Goal: Check status: Check status

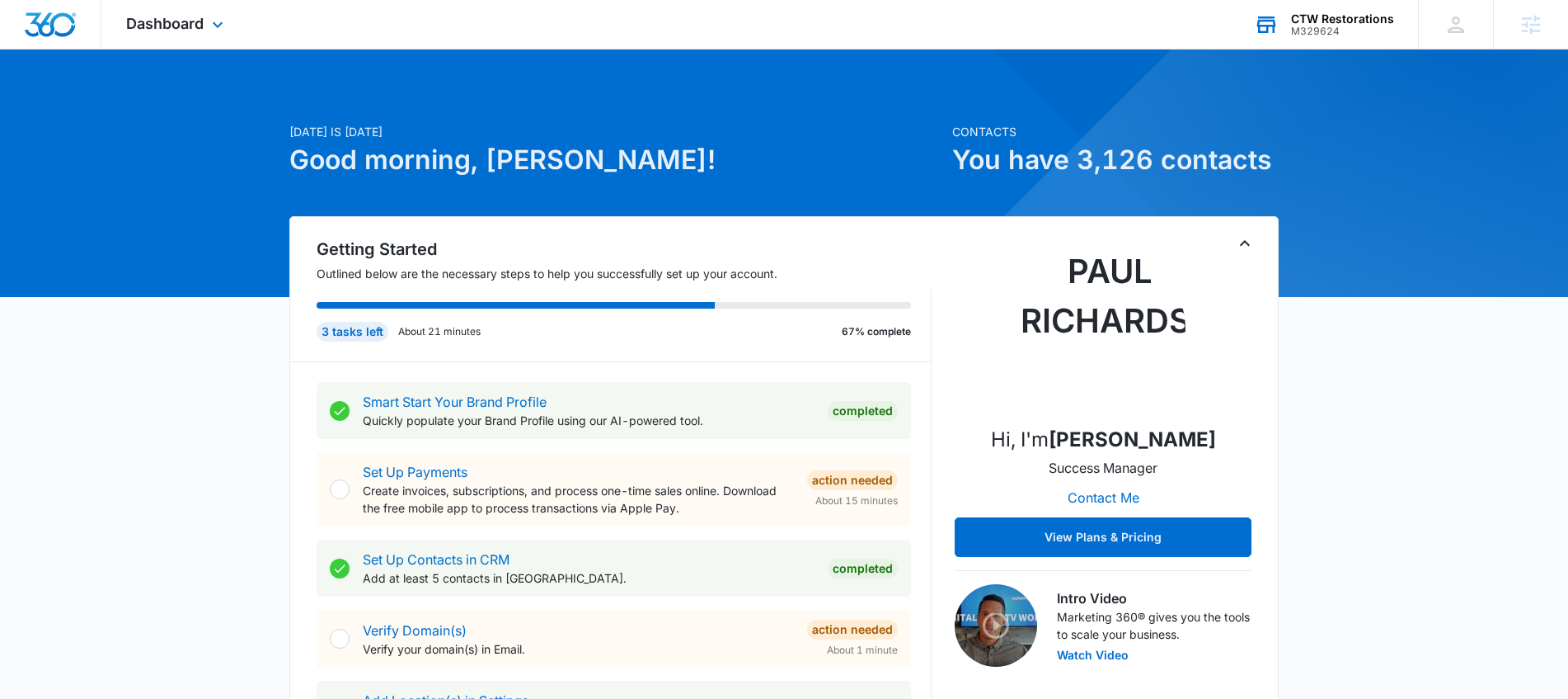
click at [1347, 15] on div "CTW Restorations" at bounding box center [1342, 19] width 103 height 14
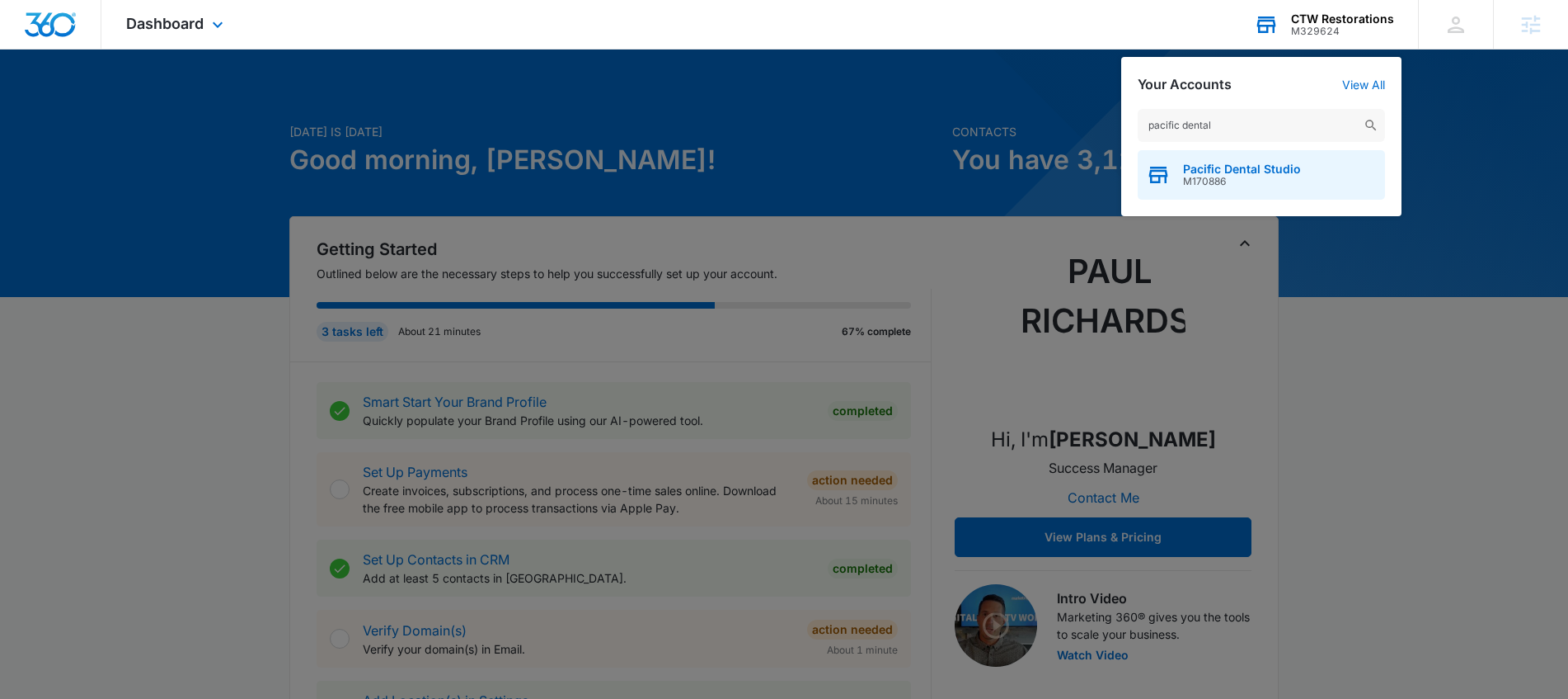
type input "pacific dental"
click at [1228, 163] on span "Pacific Dental Studio" at bounding box center [1242, 169] width 118 height 14
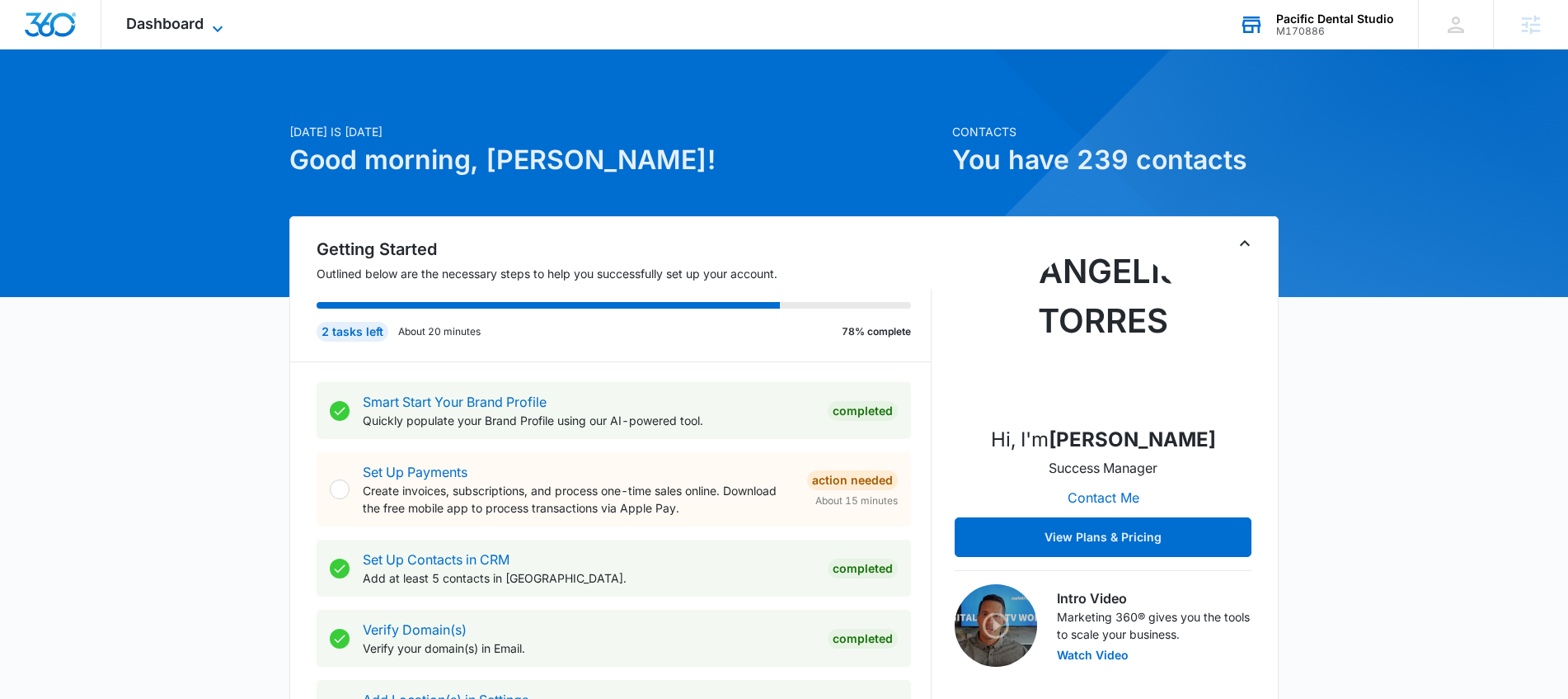
click at [202, 26] on span "Dashboard" at bounding box center [164, 23] width 77 height 17
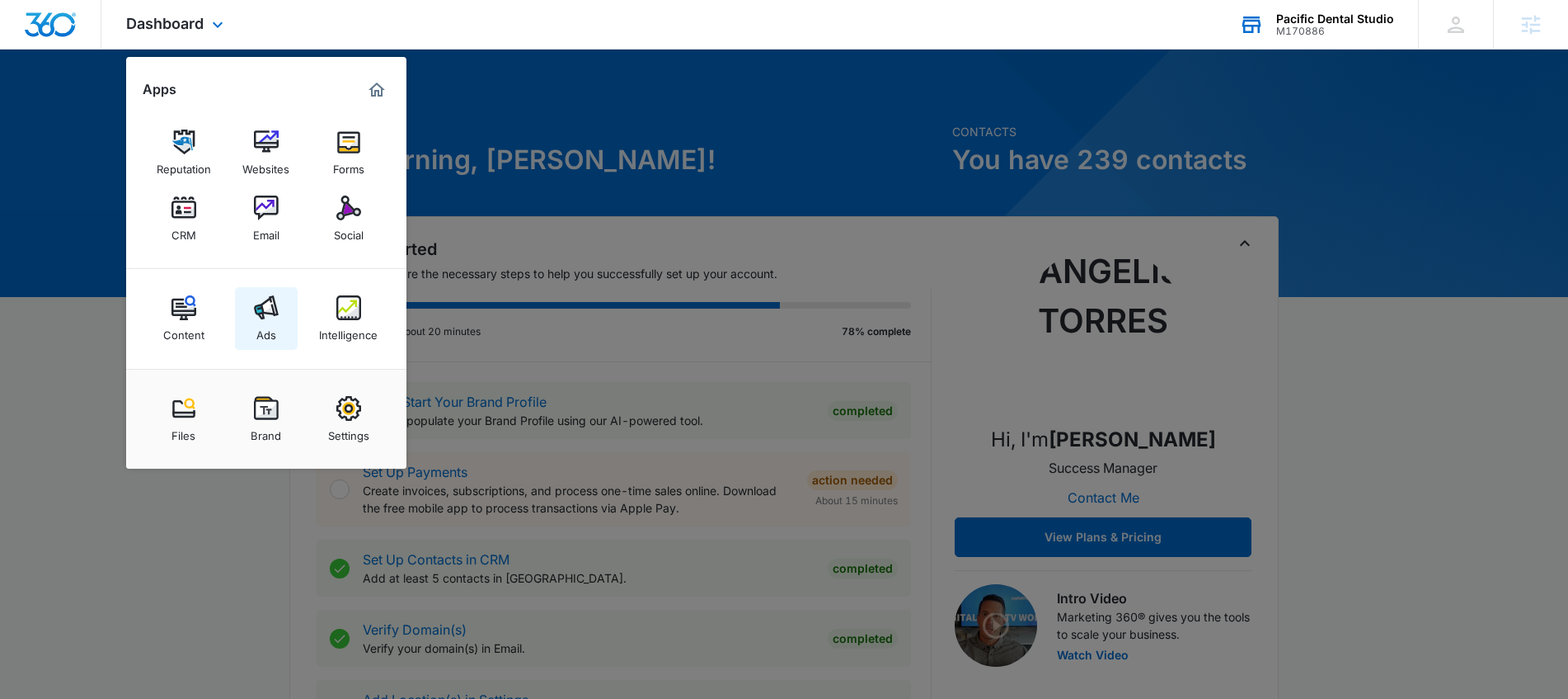
click at [265, 323] on div "Ads" at bounding box center [266, 331] width 20 height 22
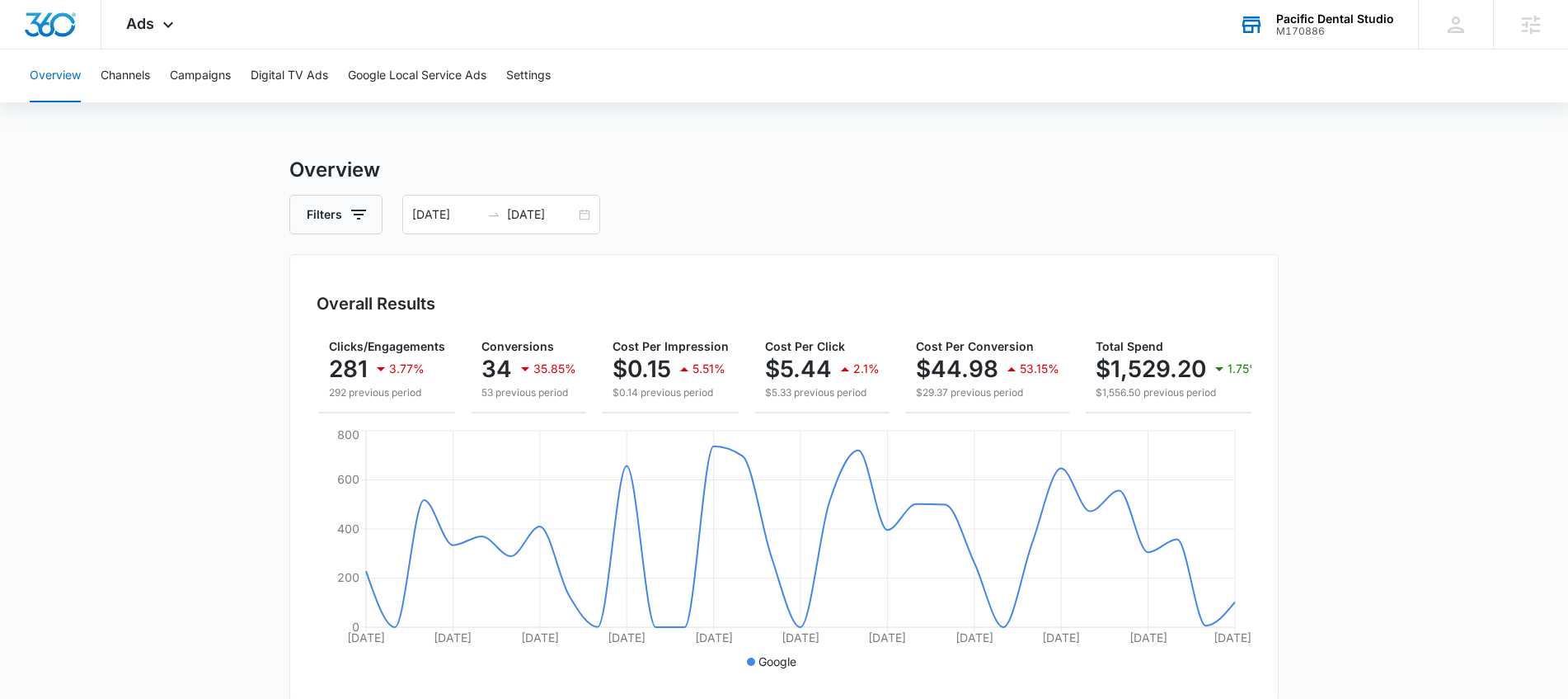
scroll to position [0, 171]
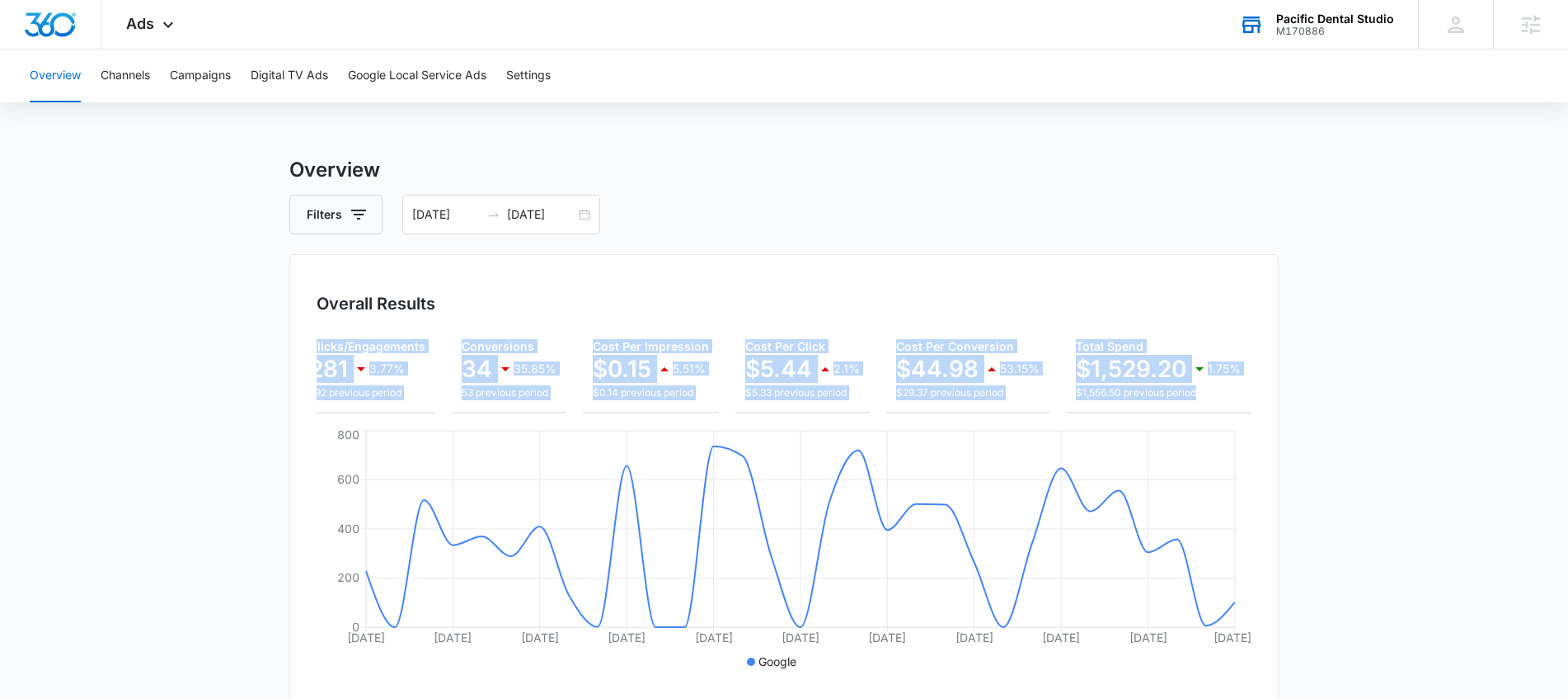
drag, startPoint x: 1067, startPoint y: 318, endPoint x: 1233, endPoint y: 395, distance: 183.0
click at [1188, 385] on div "Overall Results Impressions 10.3k 6.88% 11.1k previous period Clicks/Engagement…" at bounding box center [784, 478] width 989 height 447
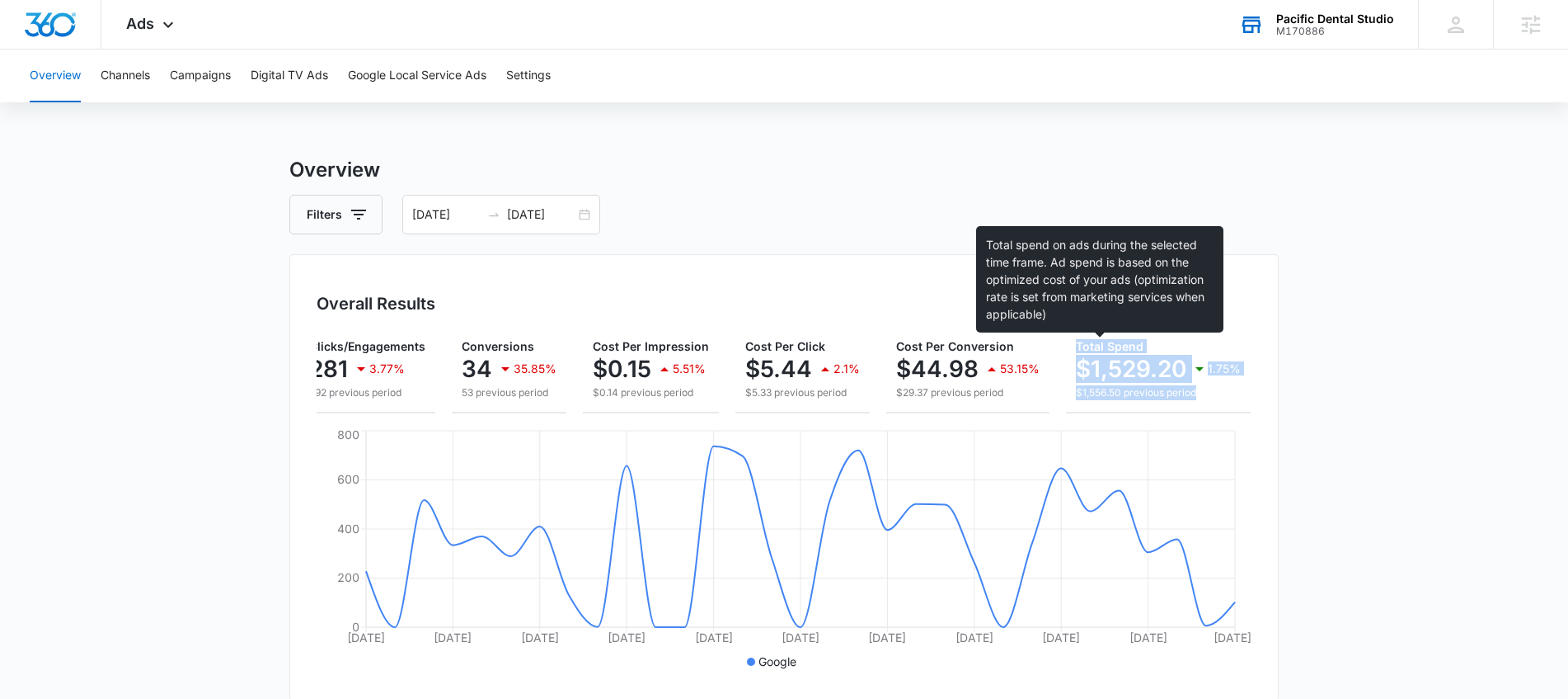
drag, startPoint x: 1239, startPoint y: 388, endPoint x: 1068, endPoint y: 341, distance: 177.3
click at [1068, 341] on div "Overall Results Impressions 10.3k 6.88% 11.1k previous period Clicks/Engagement…" at bounding box center [784, 478] width 989 height 447
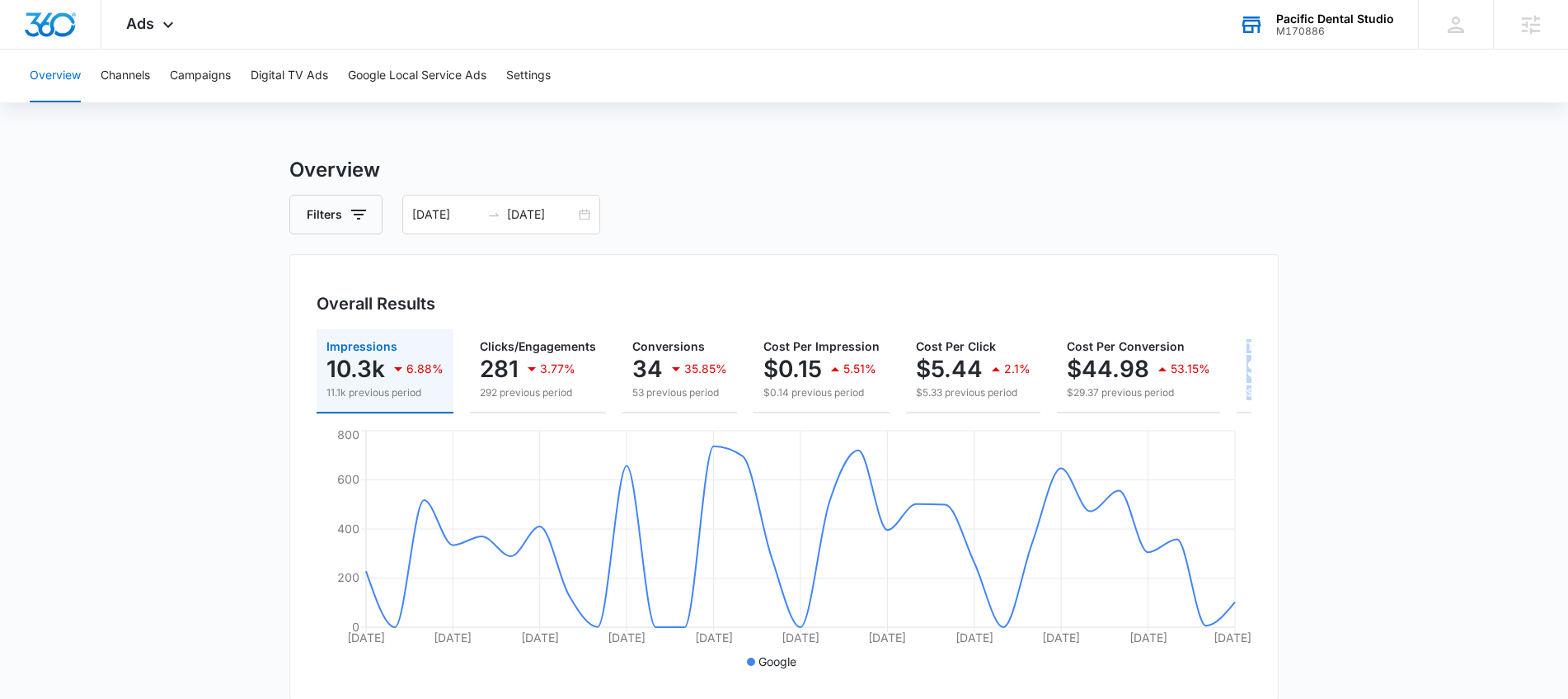
scroll to position [0, 121]
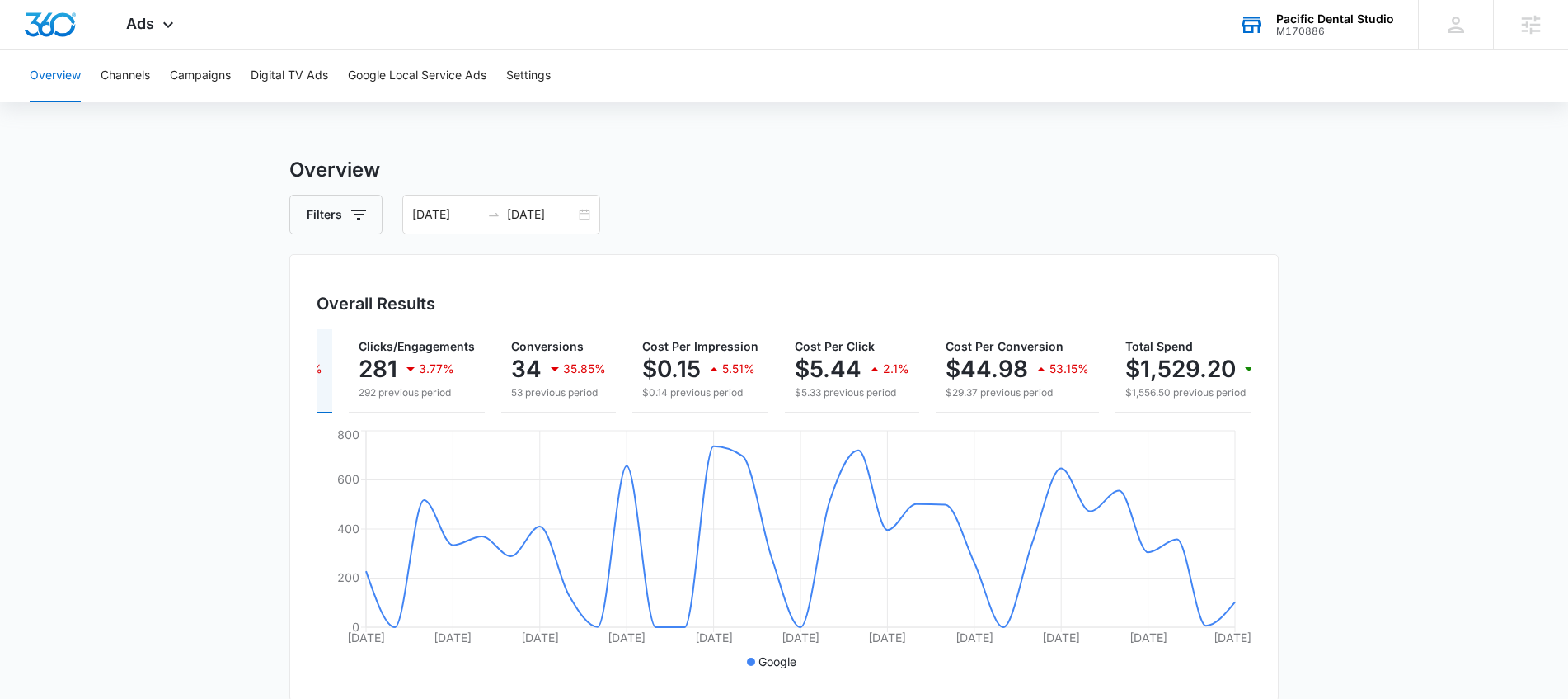
click at [1093, 271] on div "Overall Results Impressions 10.3k 6.88% 11.1k previous period Clicks/Engagement…" at bounding box center [784, 478] width 989 height 447
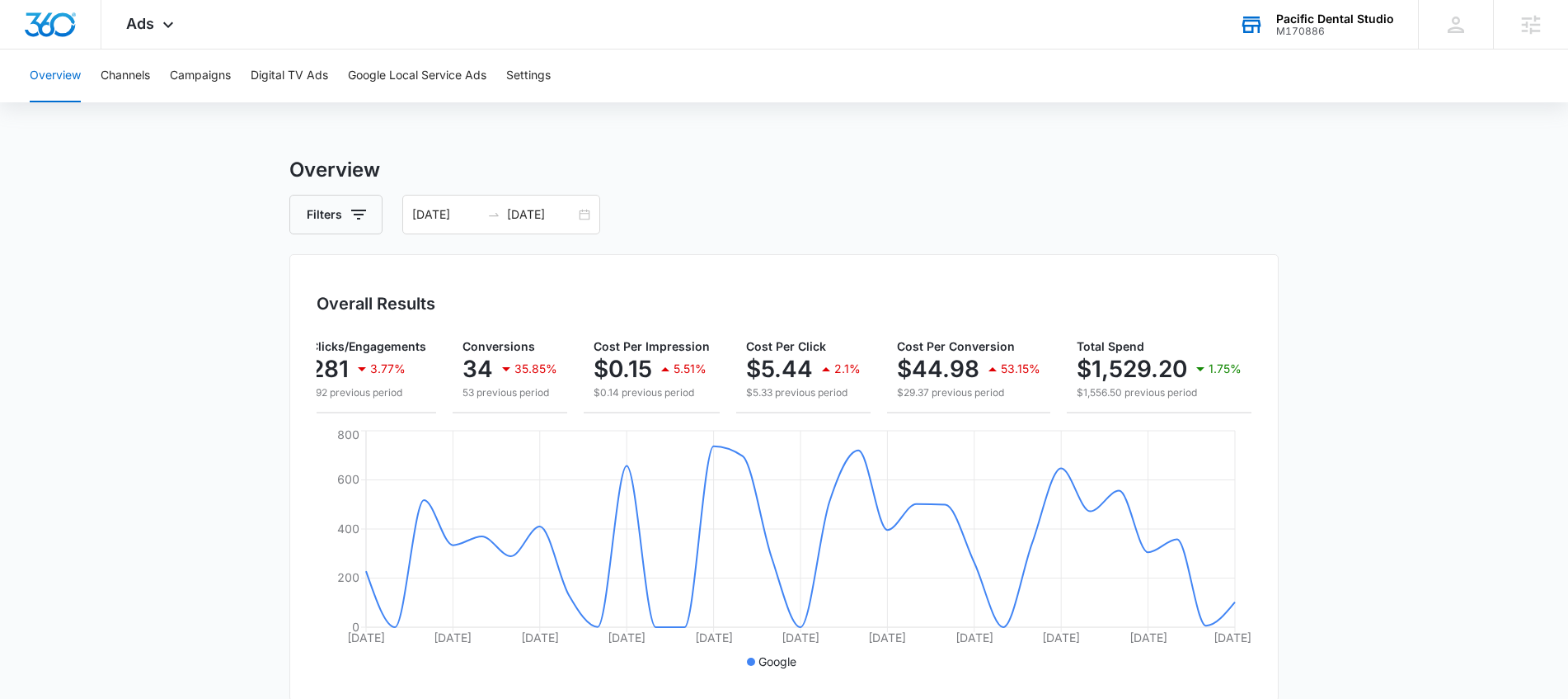
scroll to position [0, 171]
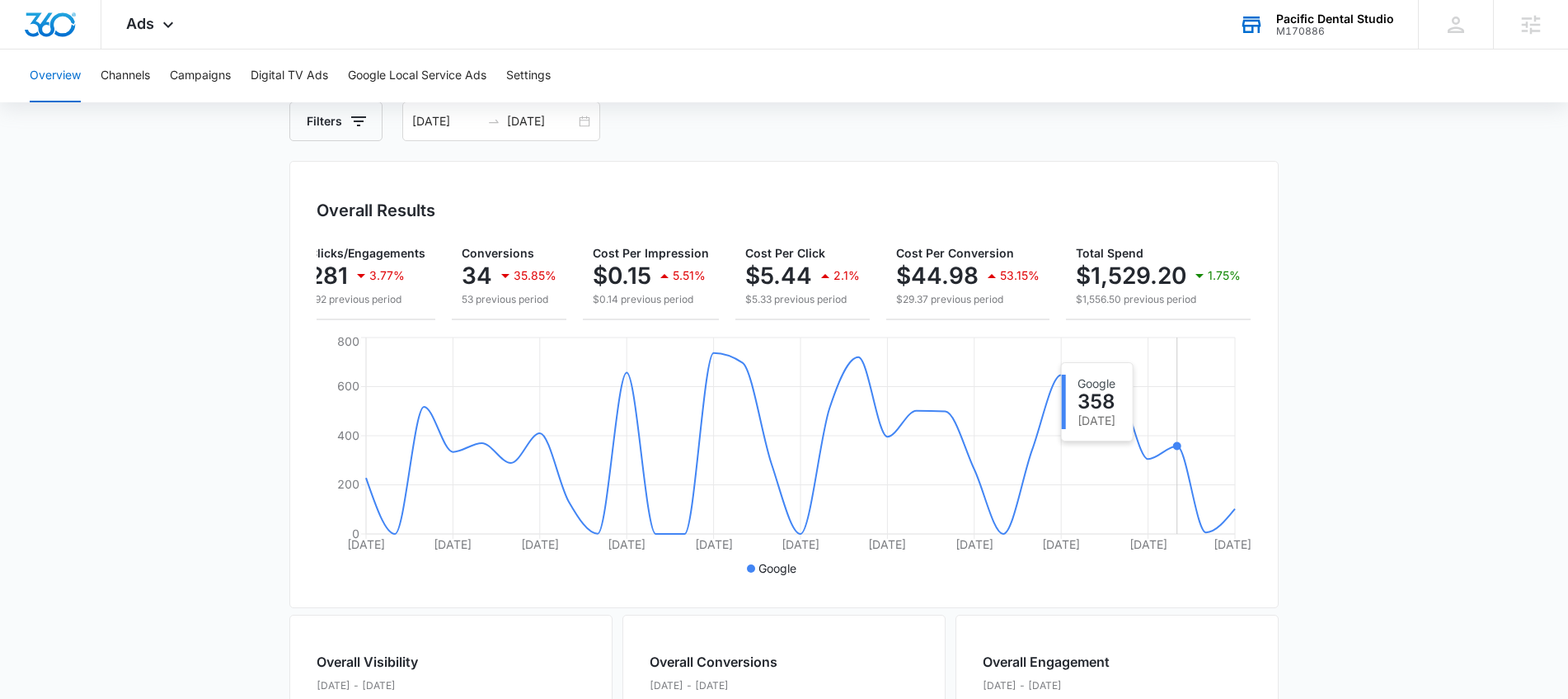
scroll to position [0, 0]
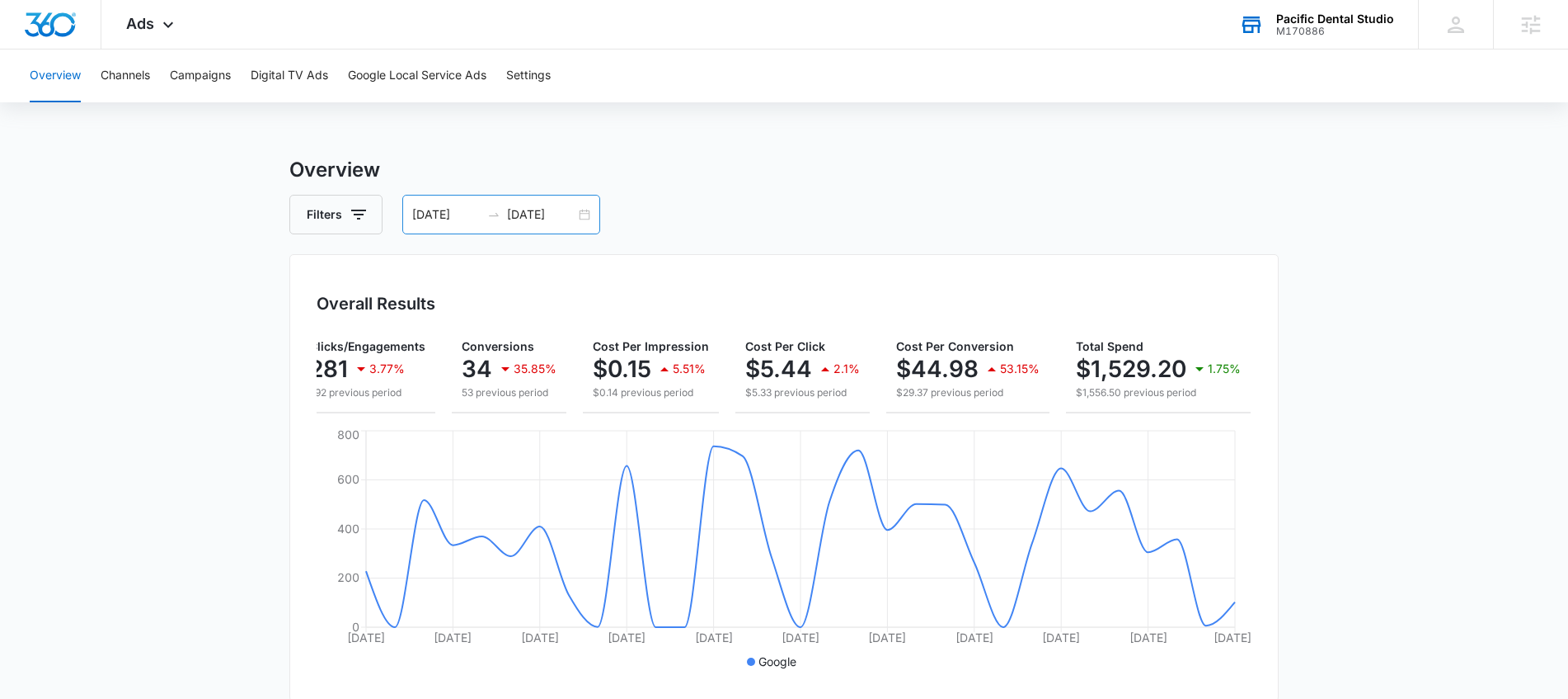
click at [588, 215] on div "09/13/2025 10/13/2025" at bounding box center [501, 215] width 198 height 40
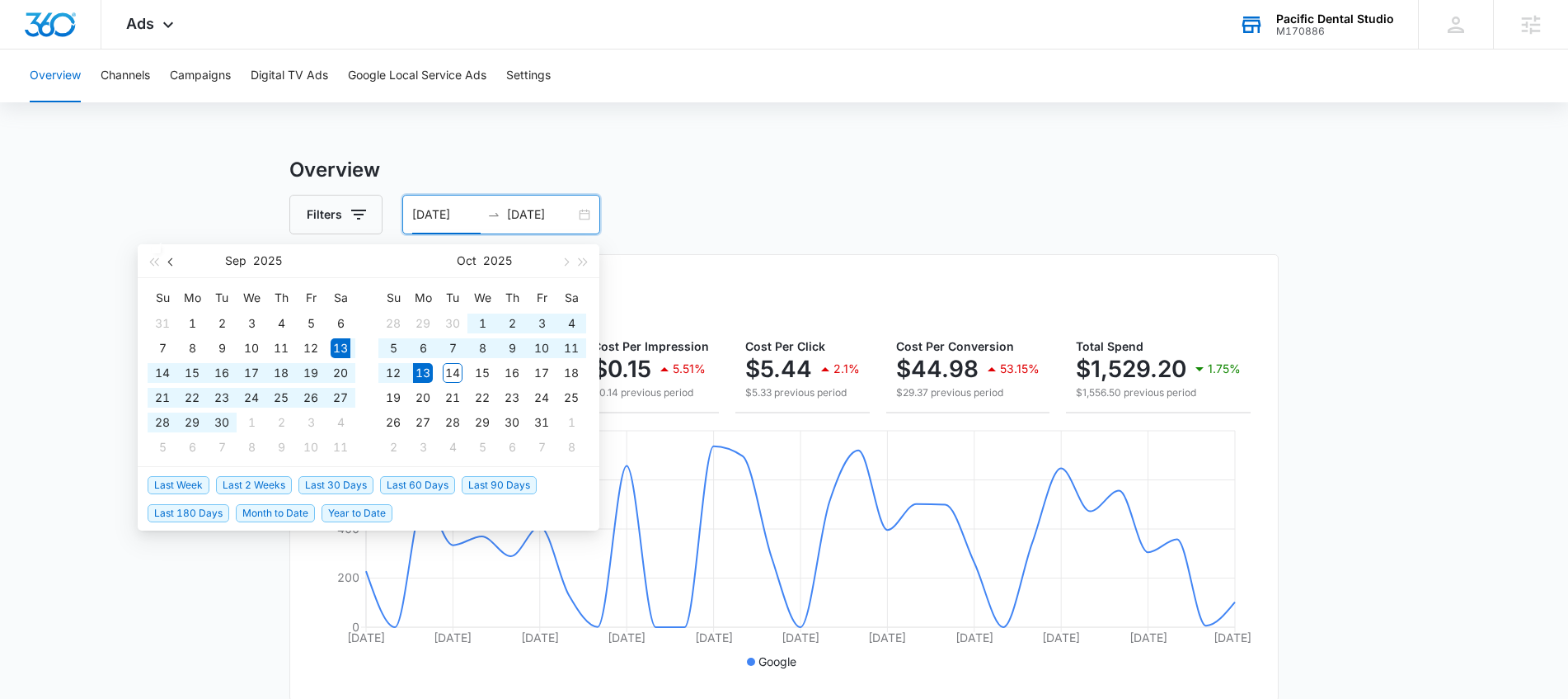
click at [173, 269] on button "button" at bounding box center [172, 261] width 18 height 33
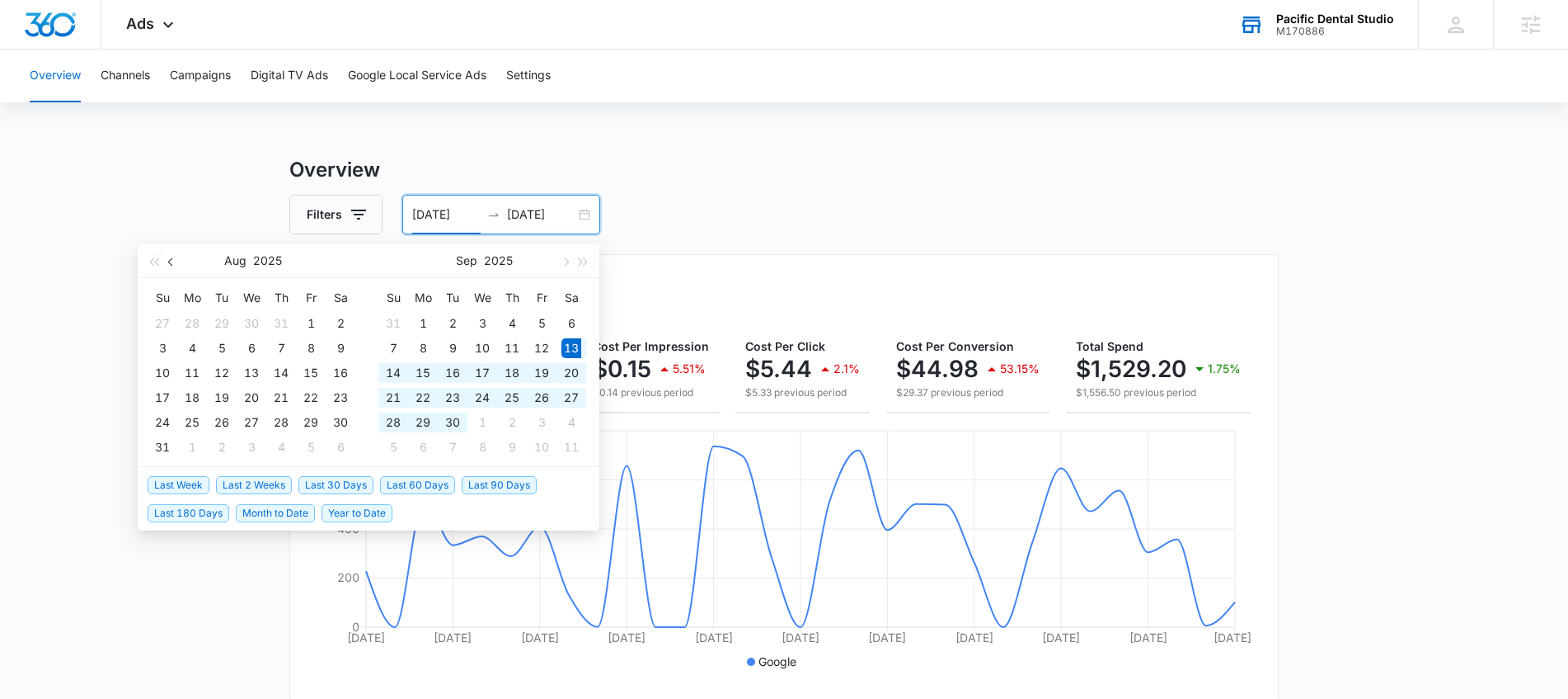
click at [173, 269] on button "button" at bounding box center [172, 261] width 18 height 33
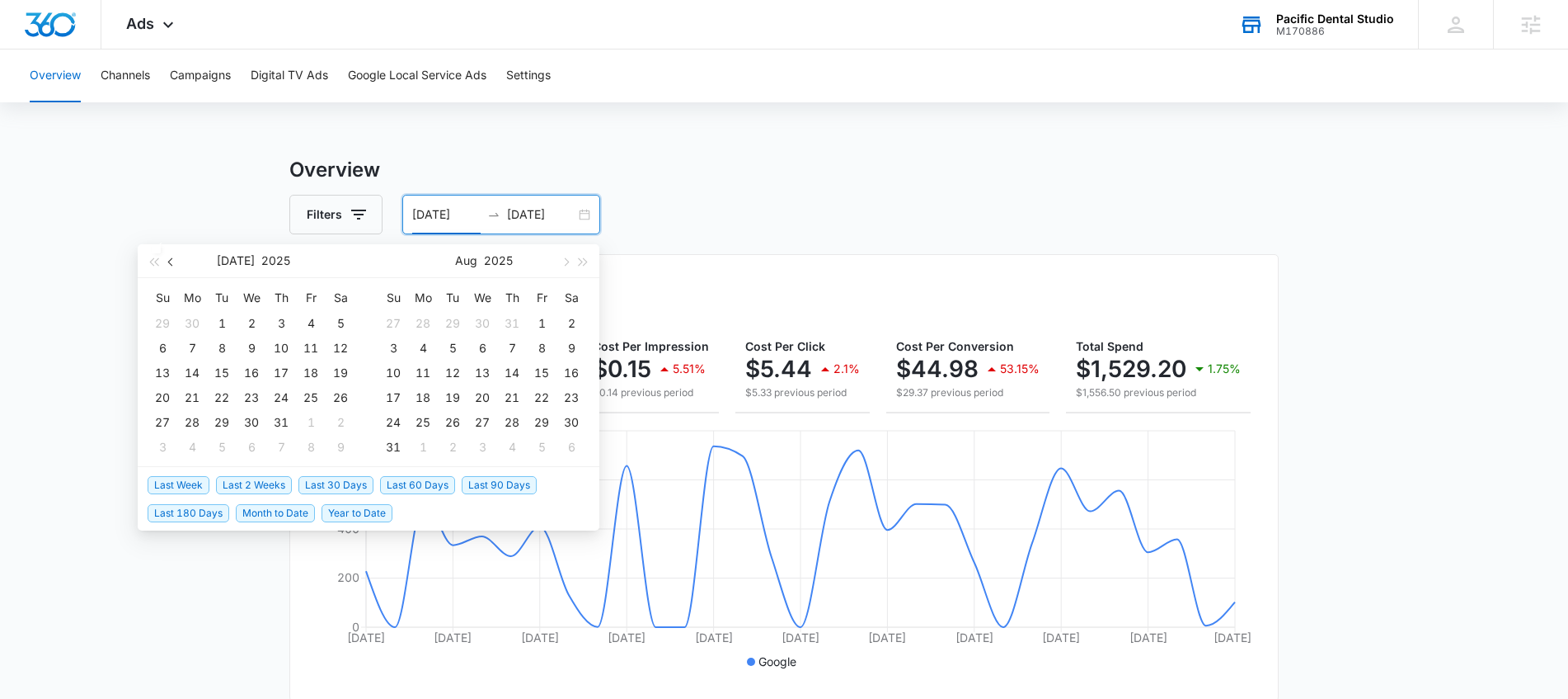
click at [173, 269] on button "button" at bounding box center [172, 261] width 18 height 33
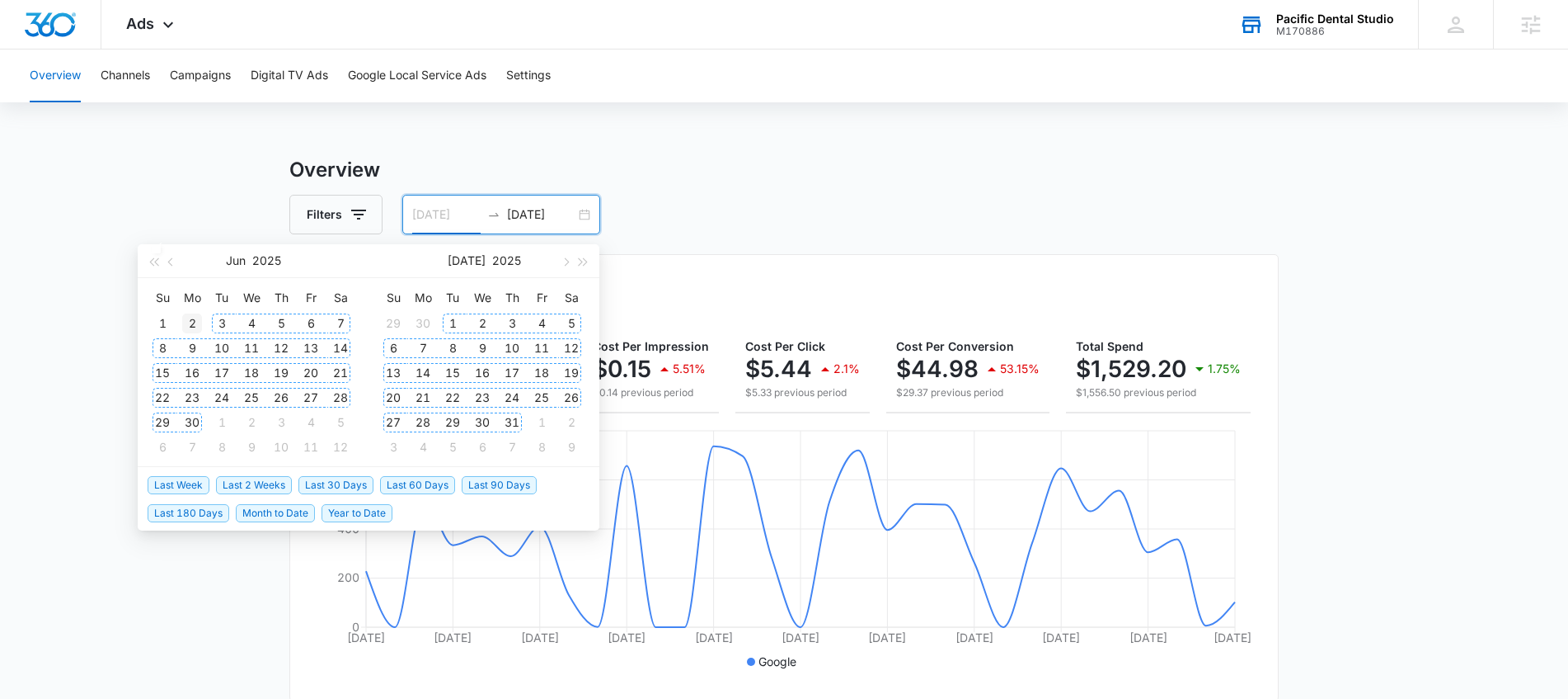
type input "06/02/2025"
click at [186, 324] on div "2" at bounding box center [193, 324] width 20 height 20
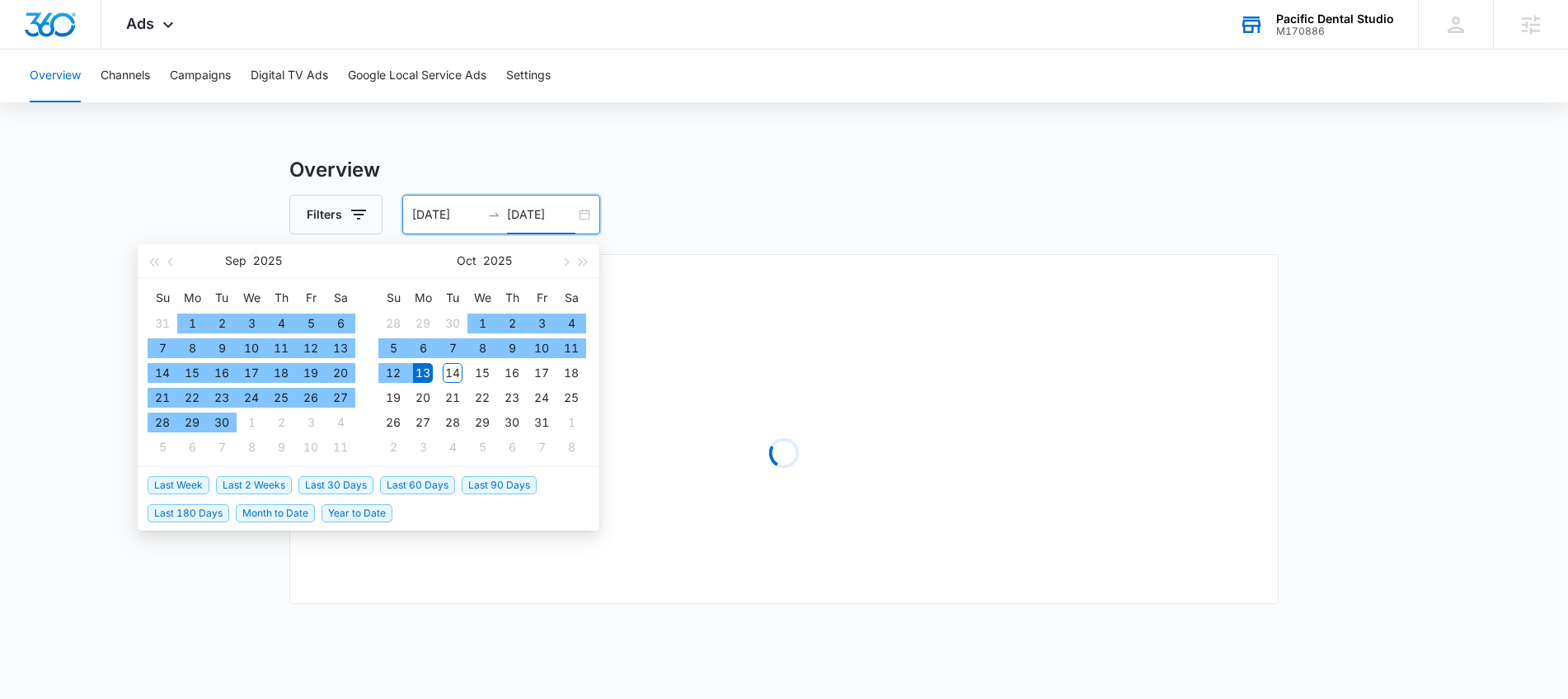
type input "[DATE]"
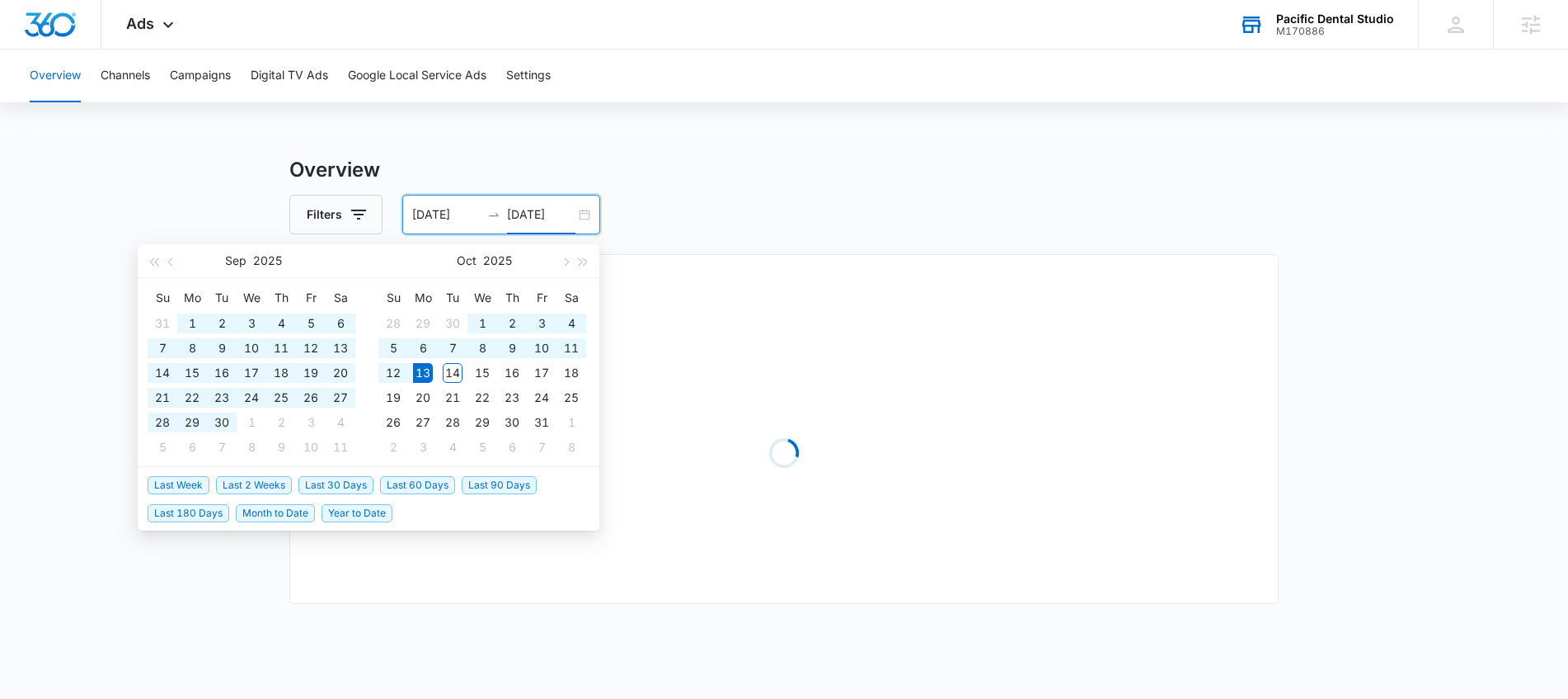
click at [1067, 214] on div "Filters 06/02/2025 10/13/2025" at bounding box center [784, 215] width 989 height 40
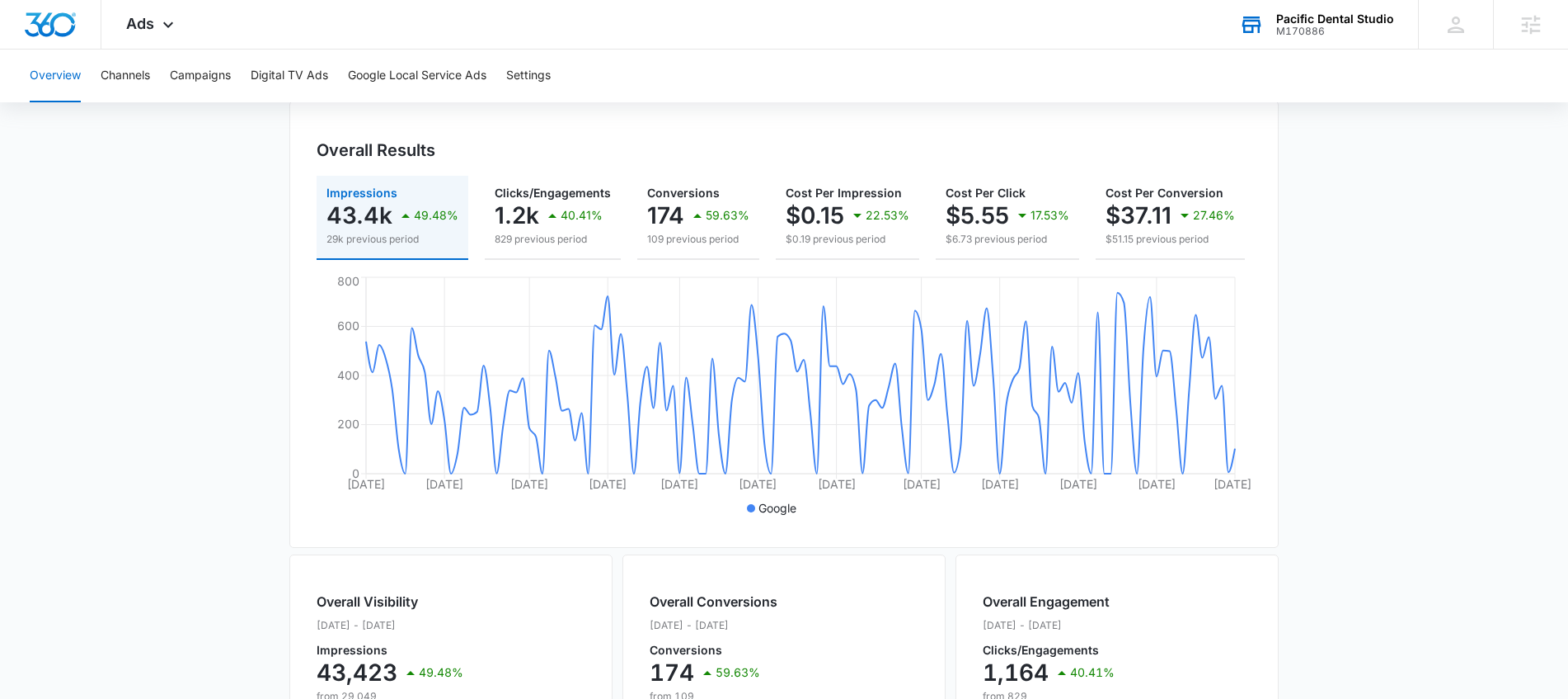
scroll to position [141, 0]
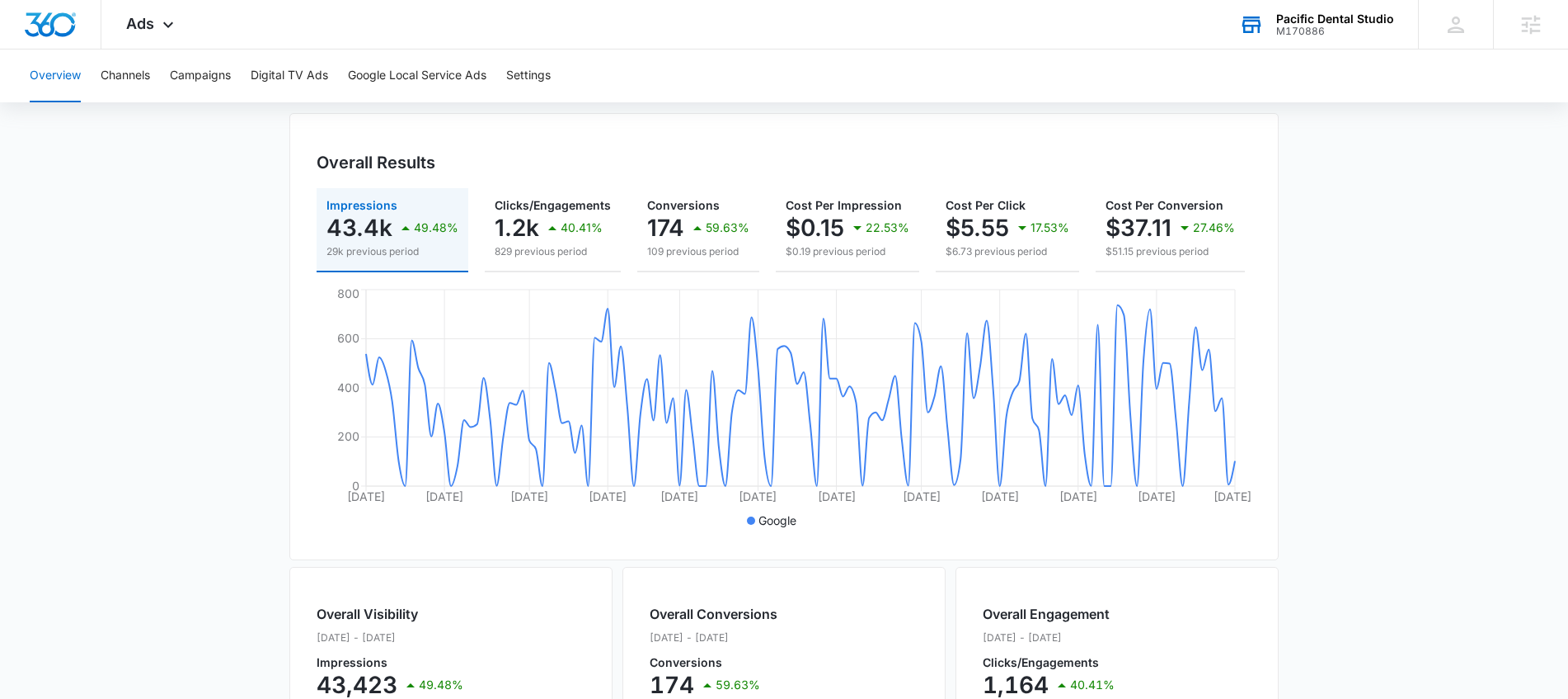
click at [1507, 335] on main "Overview Filters 06/02/2025 10/13/2025 Overall Results Impressions 43.4k 49.48%…" at bounding box center [784, 605] width 1568 height 1184
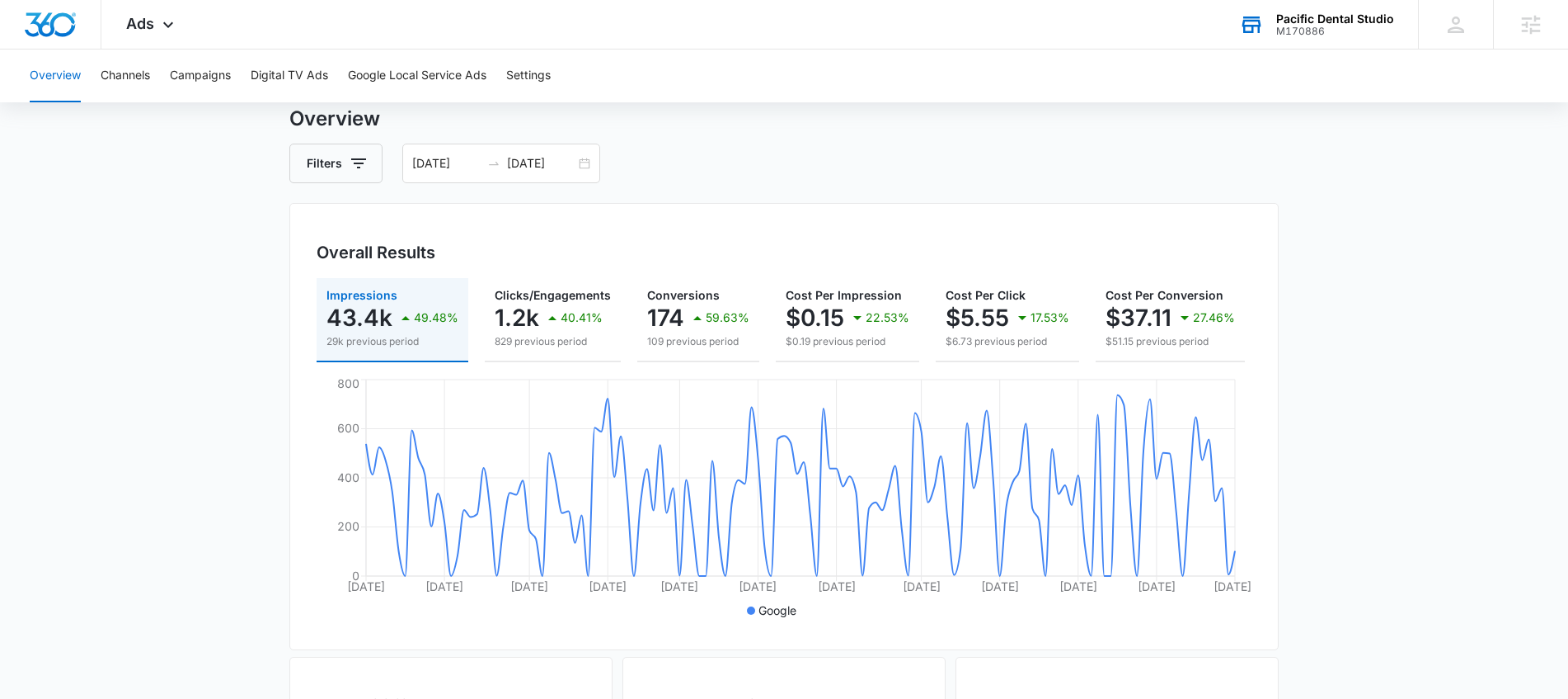
scroll to position [0, 0]
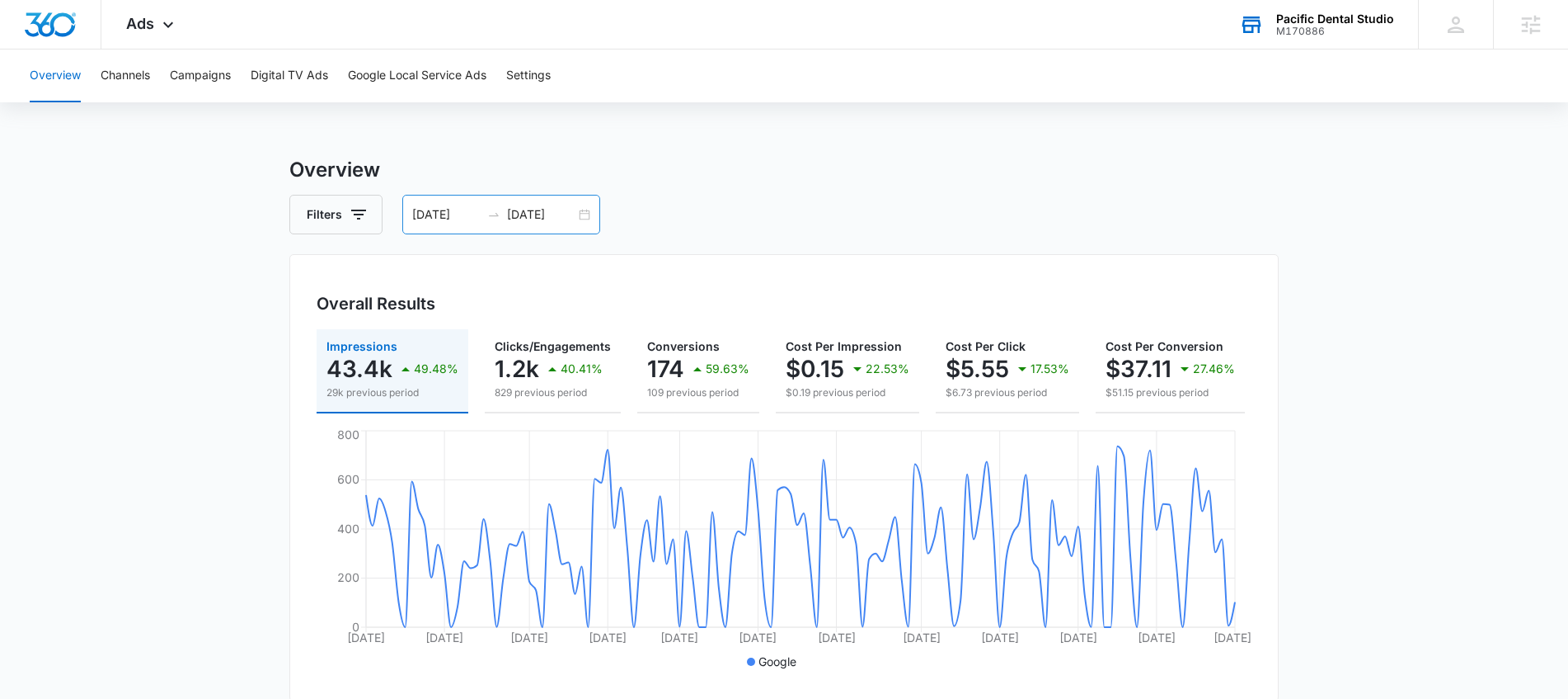
click at [501, 219] on div at bounding box center [493, 215] width 26 height 14
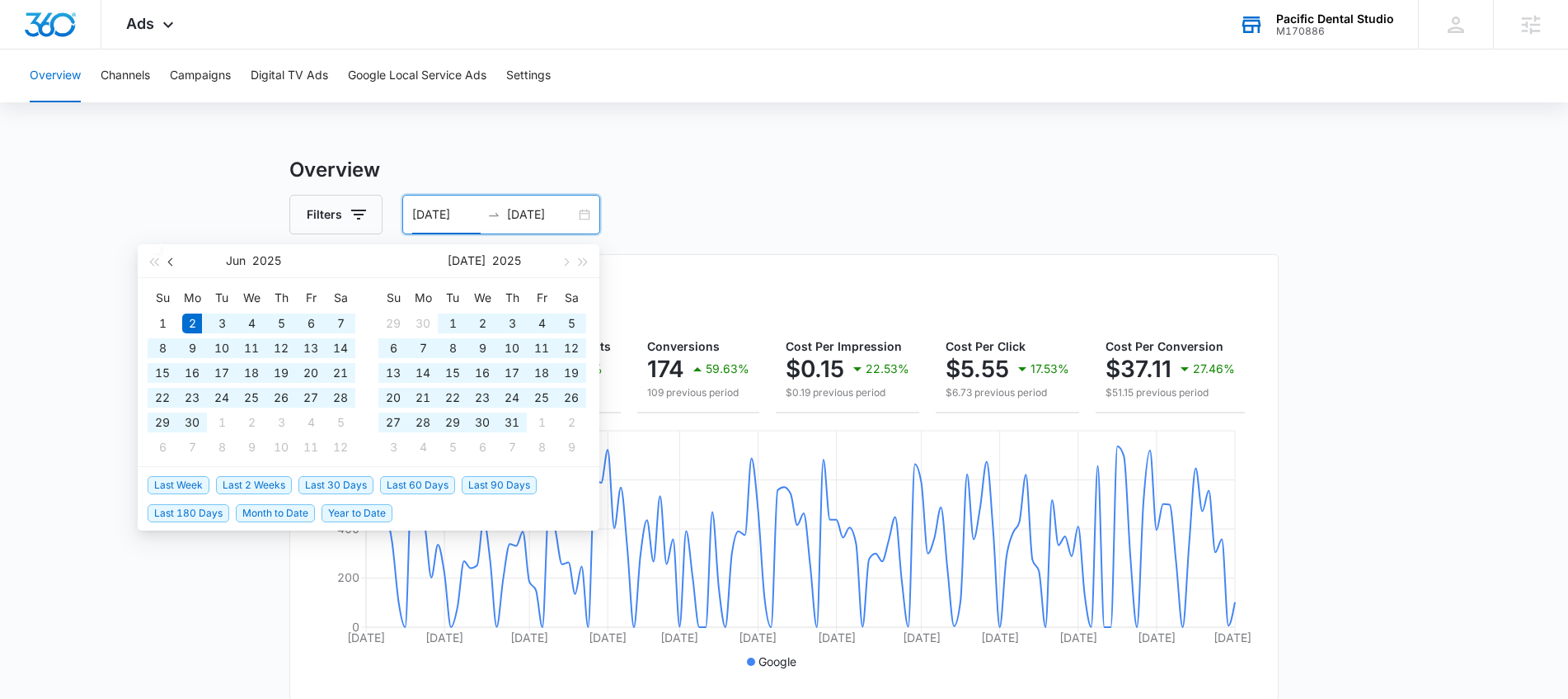
click at [167, 265] on button "button" at bounding box center [172, 261] width 18 height 33
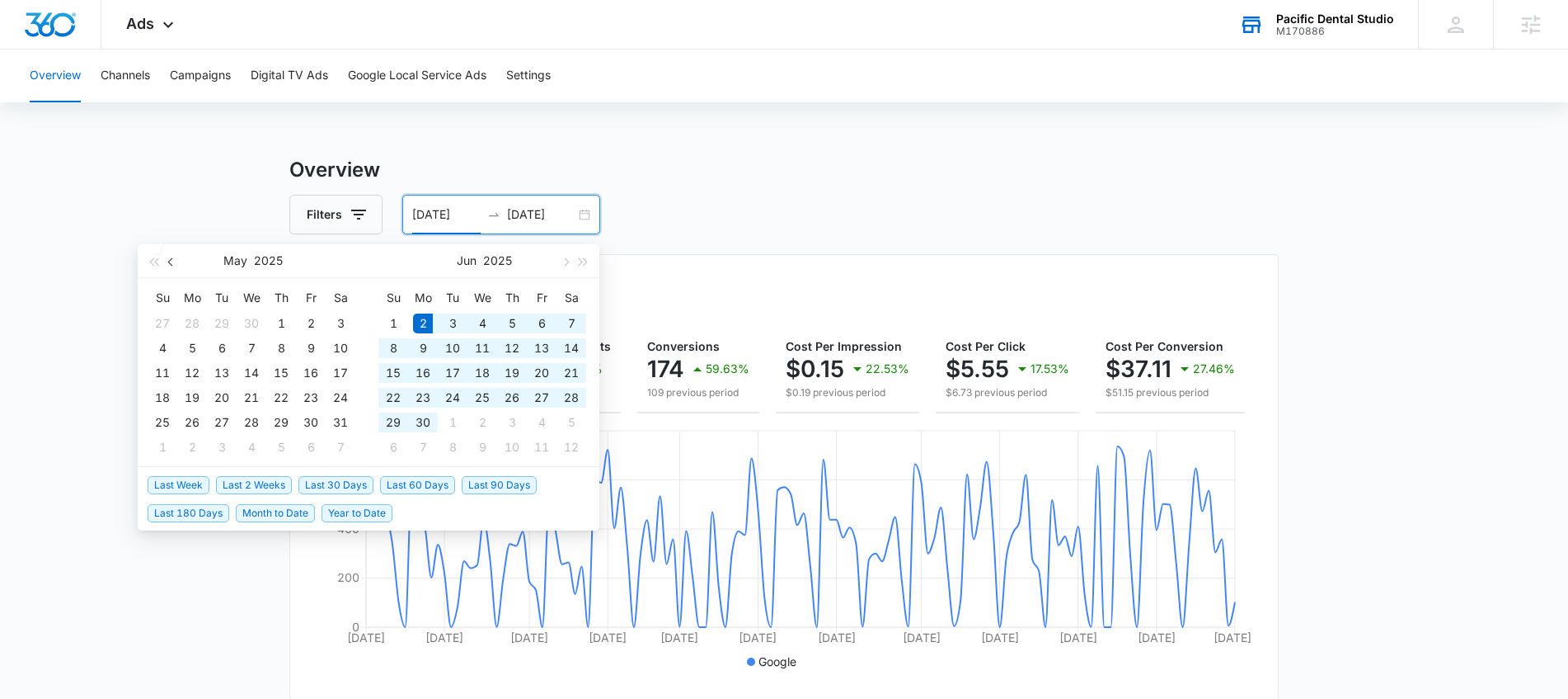
click at [167, 265] on button "button" at bounding box center [172, 261] width 18 height 33
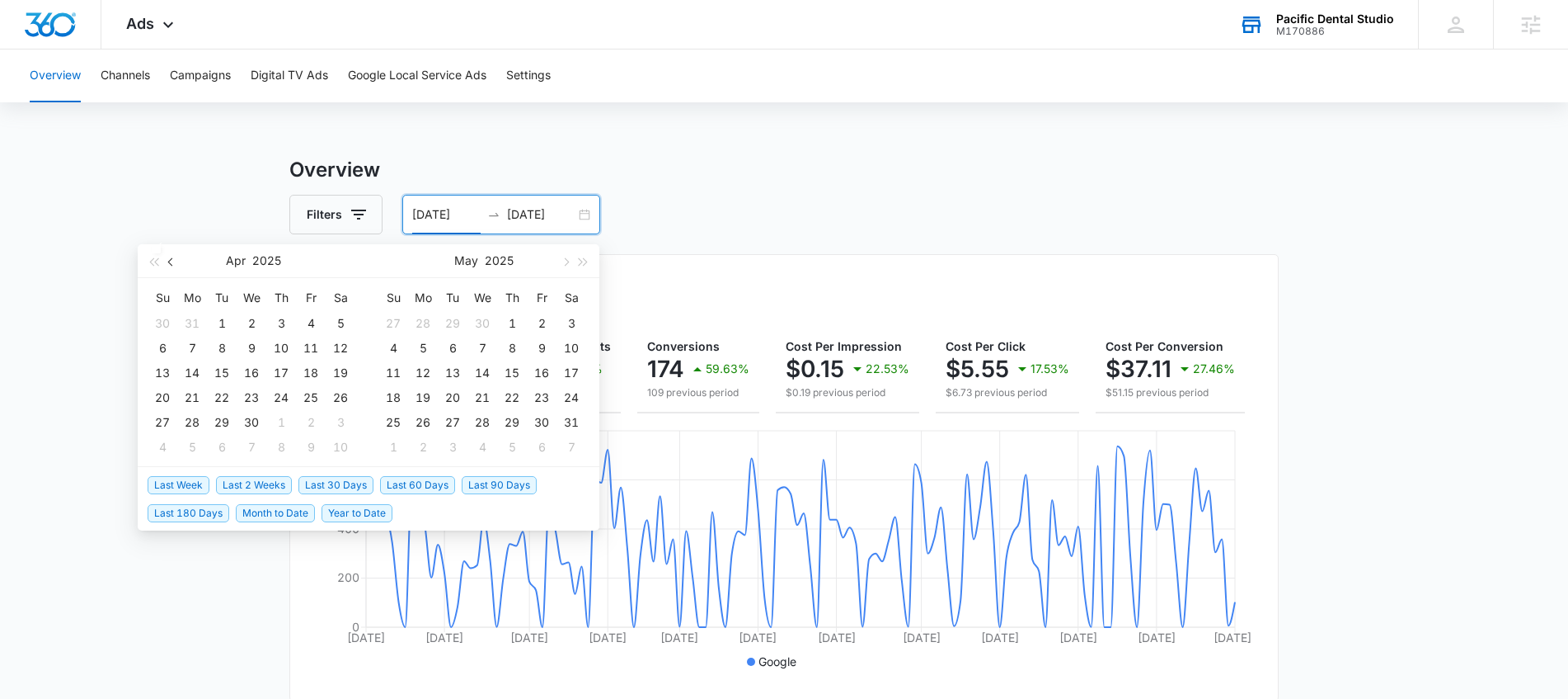
click at [167, 265] on button "button" at bounding box center [172, 261] width 18 height 33
type input "[DATE]"
click at [248, 323] on div "1" at bounding box center [252, 324] width 20 height 20
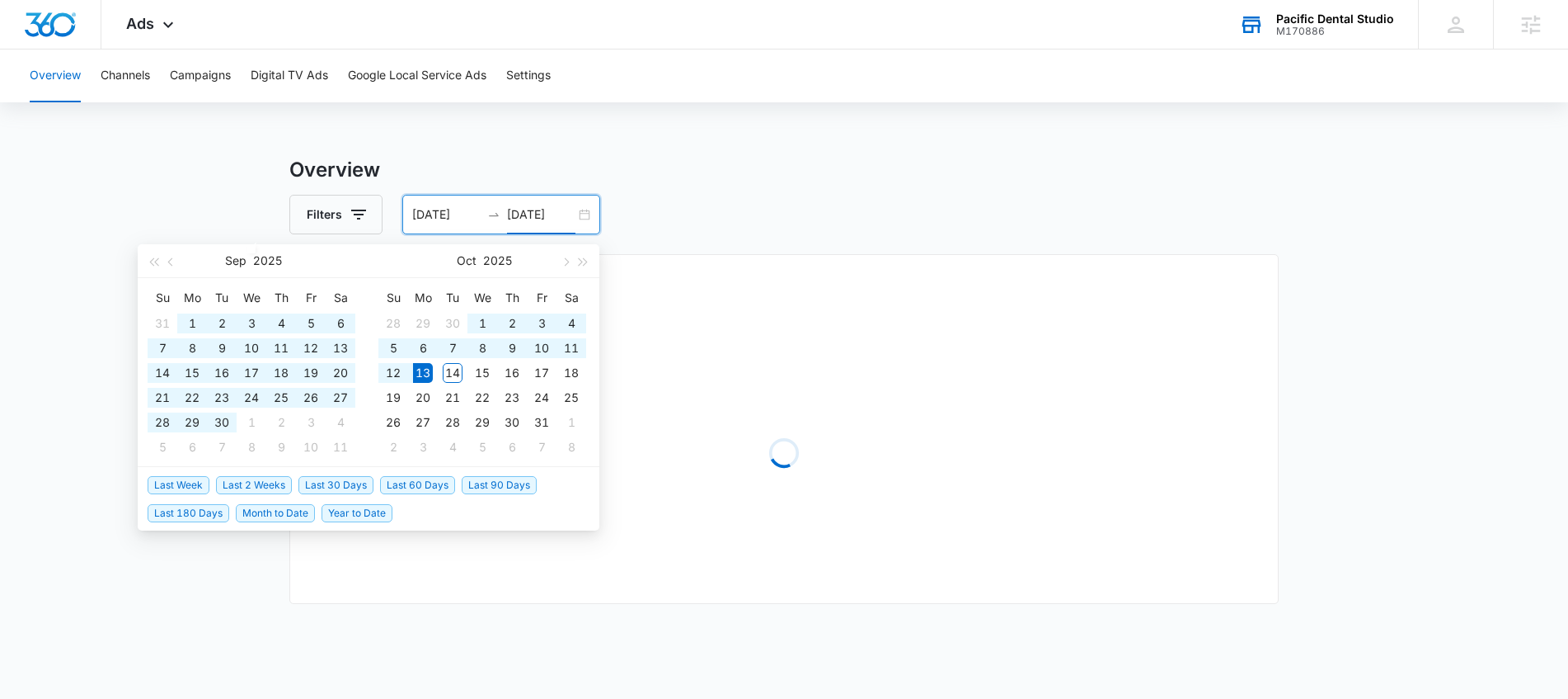
click at [194, 161] on main "Overview Filters 01/01/2025 10/13/2025 Overall Results Loading Loading Loading …" at bounding box center [784, 534] width 1568 height 759
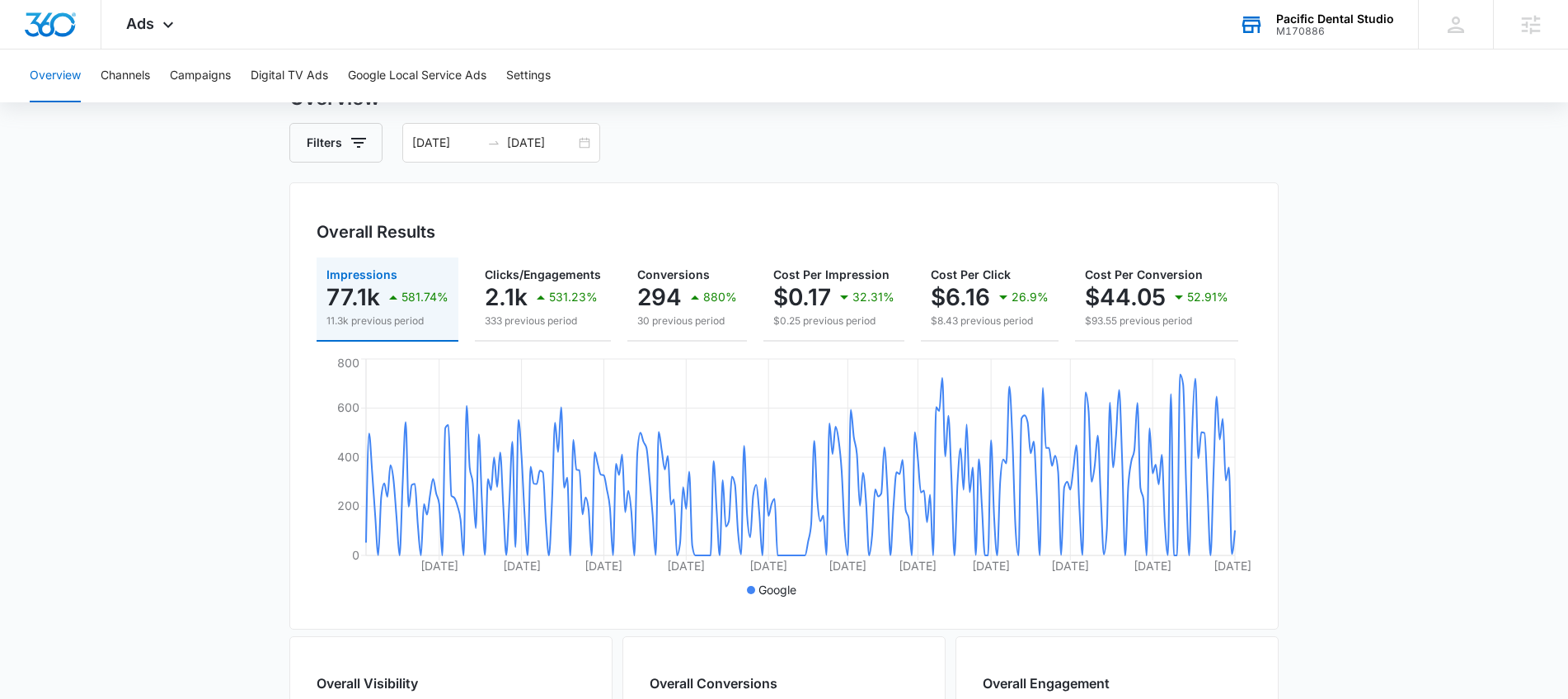
scroll to position [177, 0]
